Goal: Task Accomplishment & Management: Use online tool/utility

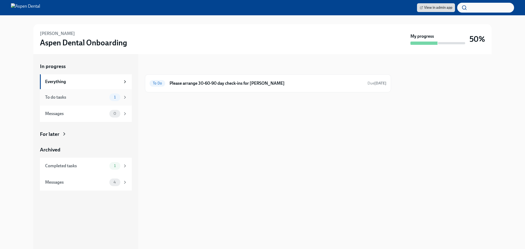
click at [78, 96] on div "To do tasks" at bounding box center [76, 97] width 62 height 6
click at [203, 83] on h6 "Please arrange 30-60-90 day check-ins for [PERSON_NAME]" at bounding box center [266, 83] width 194 height 6
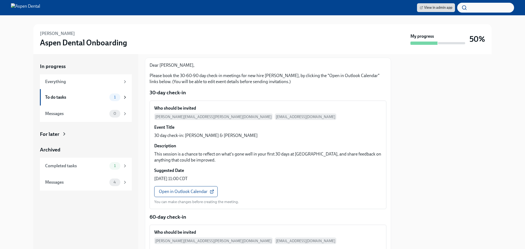
scroll to position [27, 0]
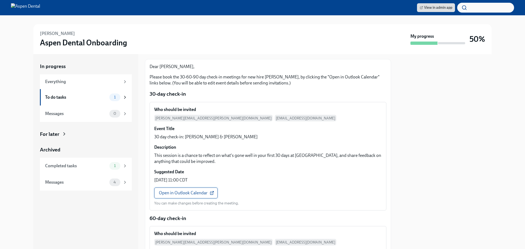
click at [178, 190] on link "Open in Outlook Calendar" at bounding box center [185, 193] width 63 height 11
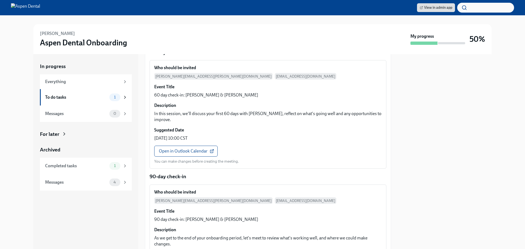
scroll to position [219, 0]
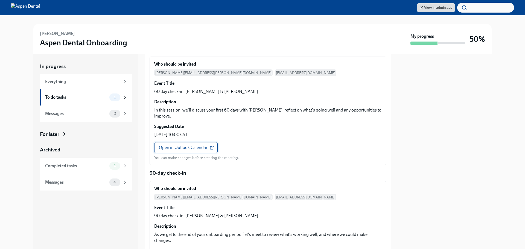
click at [196, 145] on span "Open in Outlook Calendar" at bounding box center [186, 147] width 54 height 5
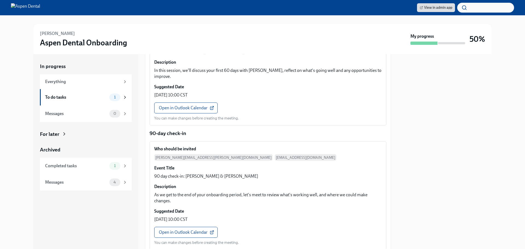
scroll to position [297, 0]
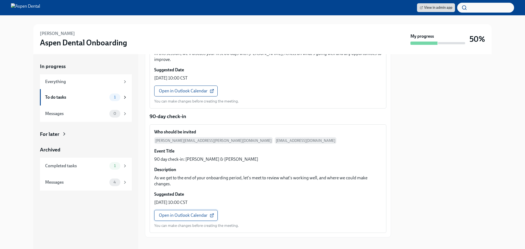
click at [191, 213] on span "Open in Outlook Calendar" at bounding box center [186, 215] width 54 height 5
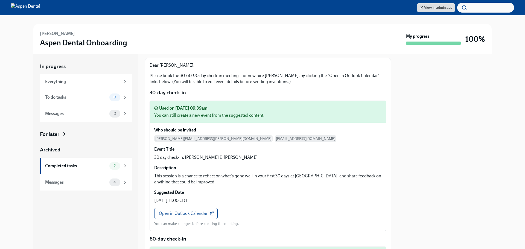
scroll to position [0, 0]
